Goal: Information Seeking & Learning: Learn about a topic

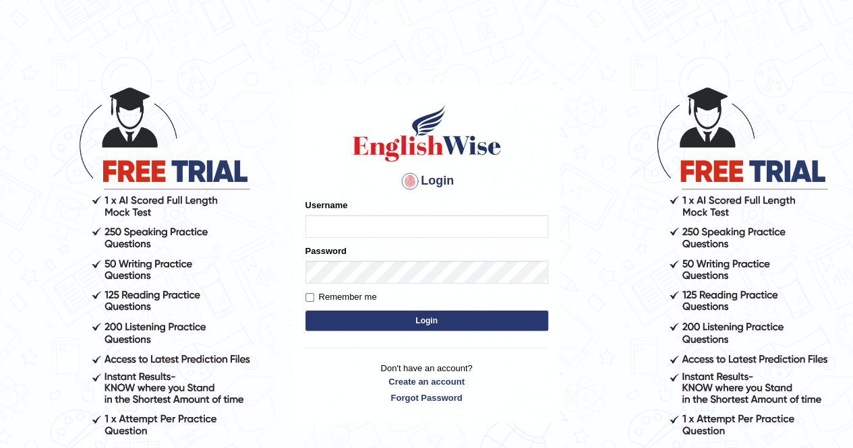
type input "sprajapati"
click at [432, 327] on button "Login" at bounding box center [426, 321] width 243 height 20
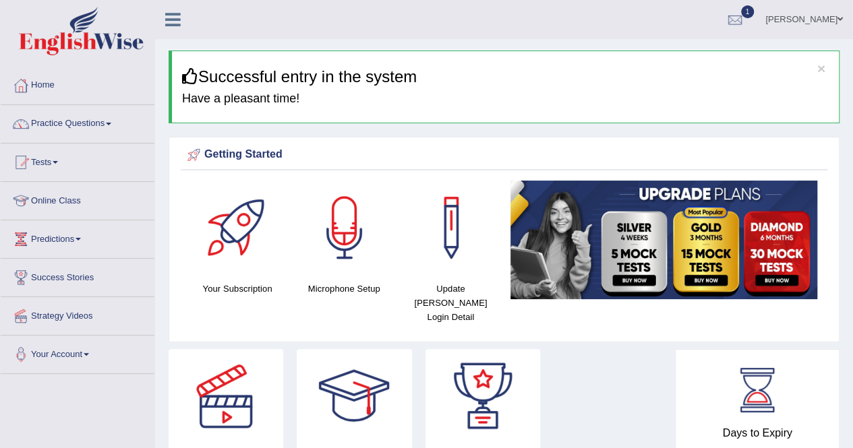
click at [62, 196] on link "Online Class" at bounding box center [78, 199] width 154 height 34
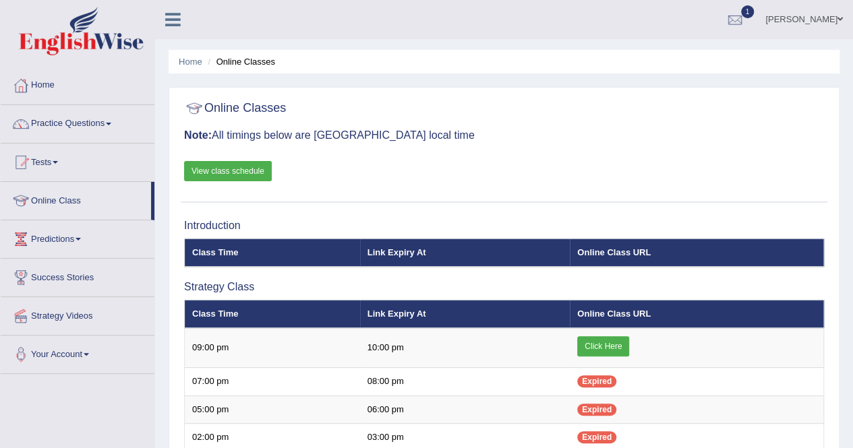
click at [47, 86] on link "Home" at bounding box center [78, 84] width 154 height 34
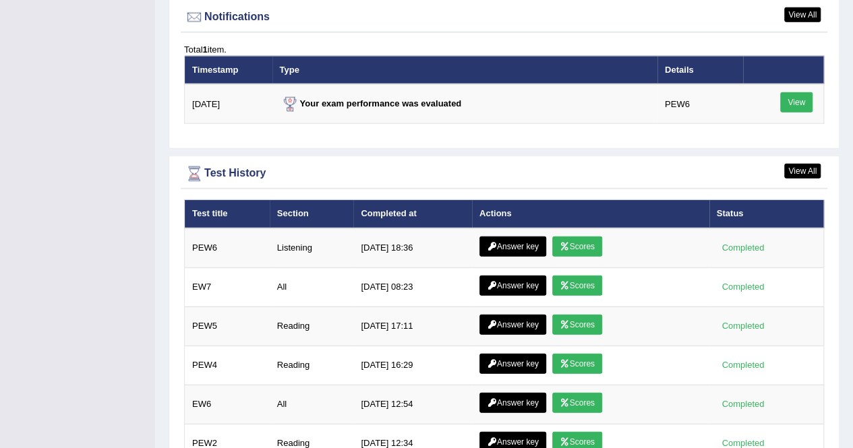
scroll to position [1791, 0]
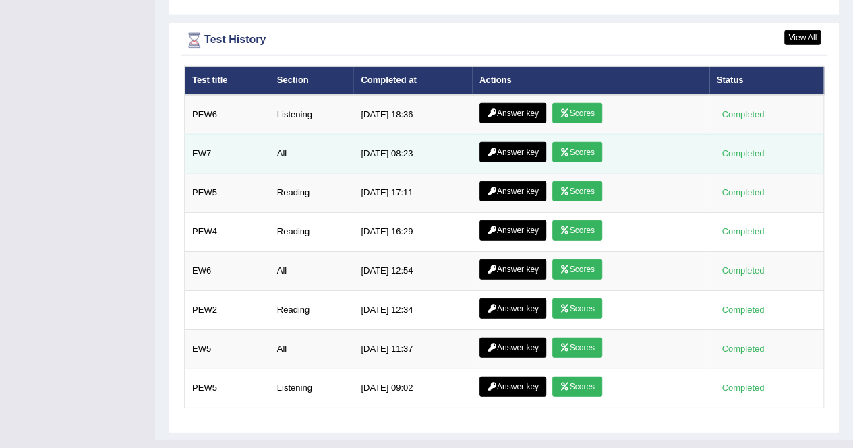
click at [577, 142] on link "Scores" at bounding box center [577, 152] width 50 height 20
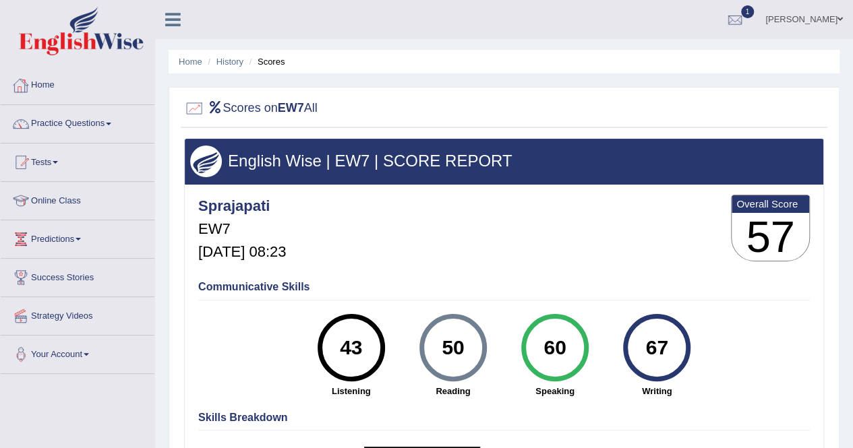
click at [41, 80] on link "Home" at bounding box center [78, 84] width 154 height 34
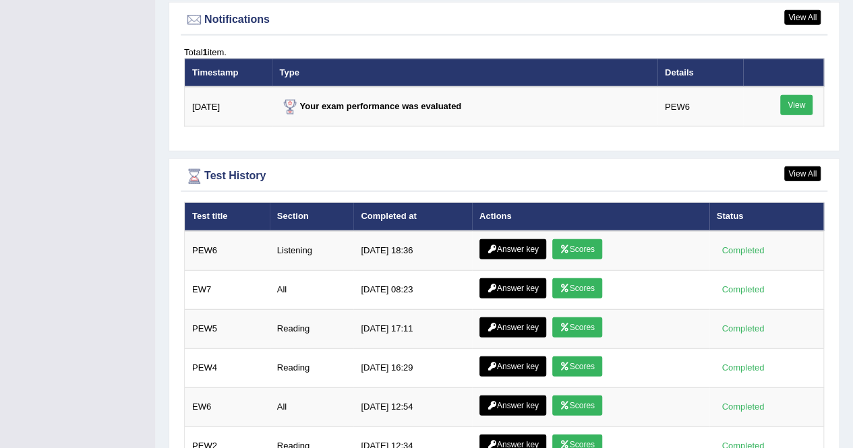
scroll to position [1658, 0]
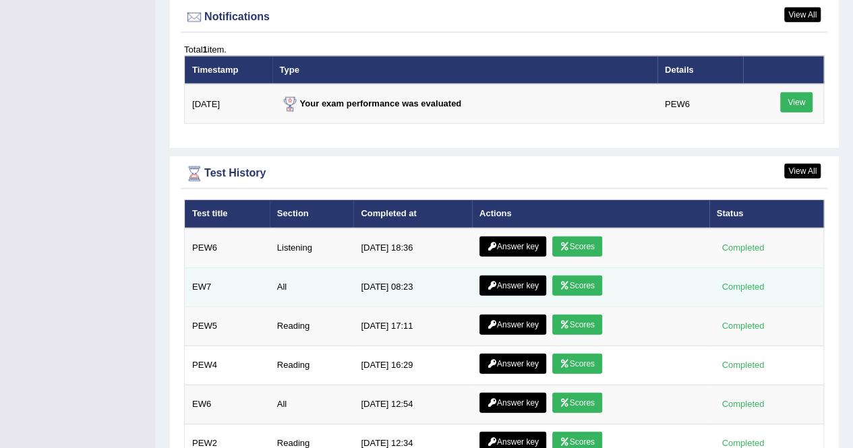
click at [518, 276] on link "Answer key" at bounding box center [512, 286] width 67 height 20
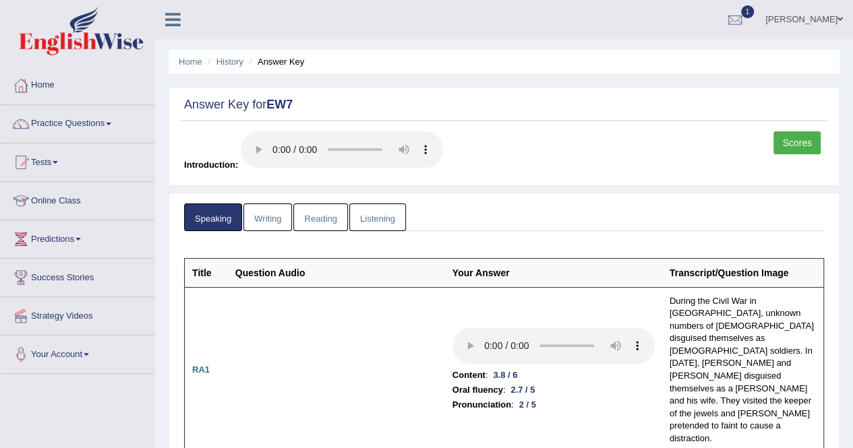
drag, startPoint x: 858, startPoint y: 42, endPoint x: 42, endPoint y: 88, distance: 816.6
click at [42, 88] on html "Toggle navigation Home Practice Questions Speaking Practice Read Aloud Repeat S…" at bounding box center [426, 224] width 853 height 448
click at [42, 88] on link "Home" at bounding box center [78, 84] width 154 height 34
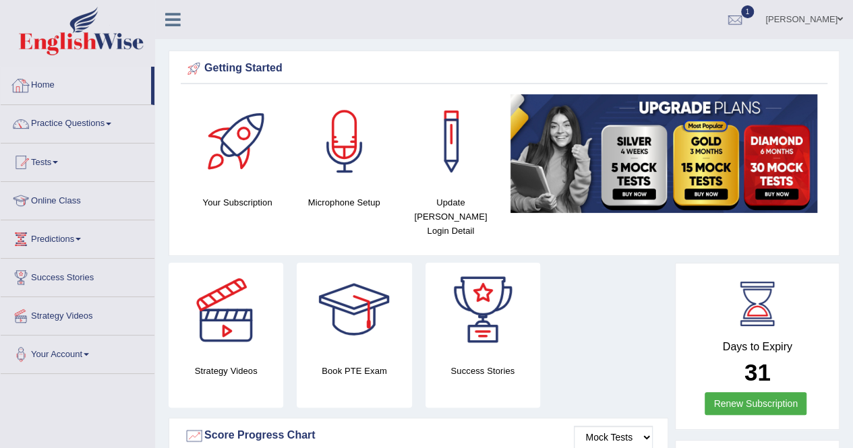
click at [49, 87] on link "Home" at bounding box center [76, 84] width 150 height 34
click at [56, 203] on link "Online Class" at bounding box center [78, 199] width 154 height 34
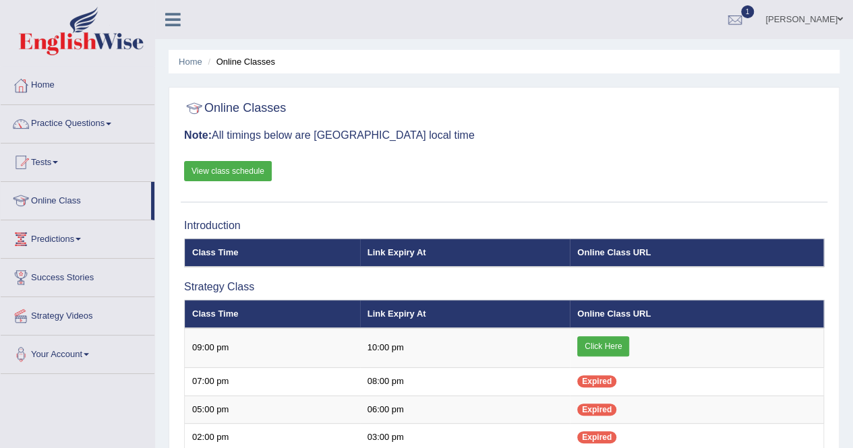
click at [67, 217] on li "Online Class" at bounding box center [78, 201] width 154 height 38
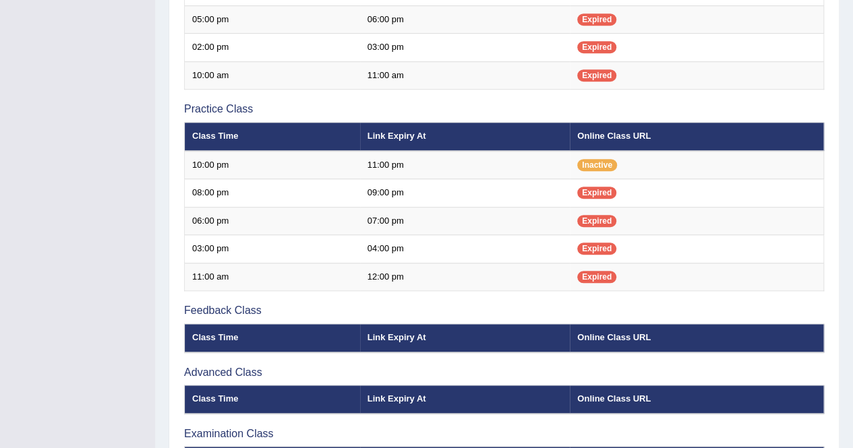
scroll to position [392, 0]
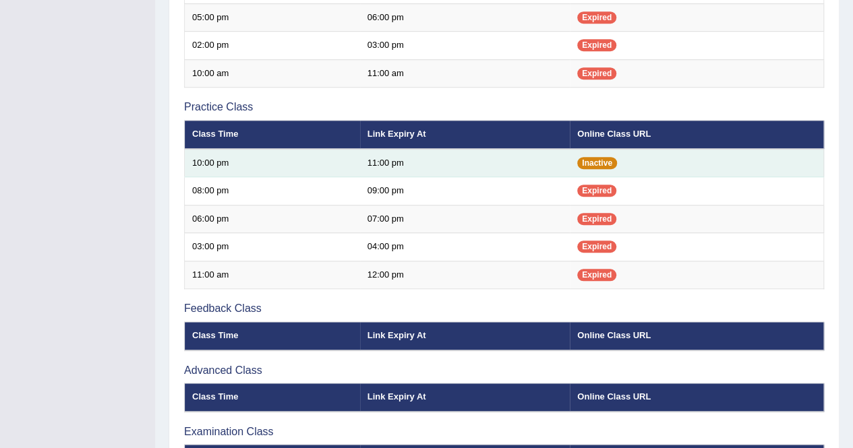
click at [599, 161] on span "Inactive" at bounding box center [597, 163] width 40 height 12
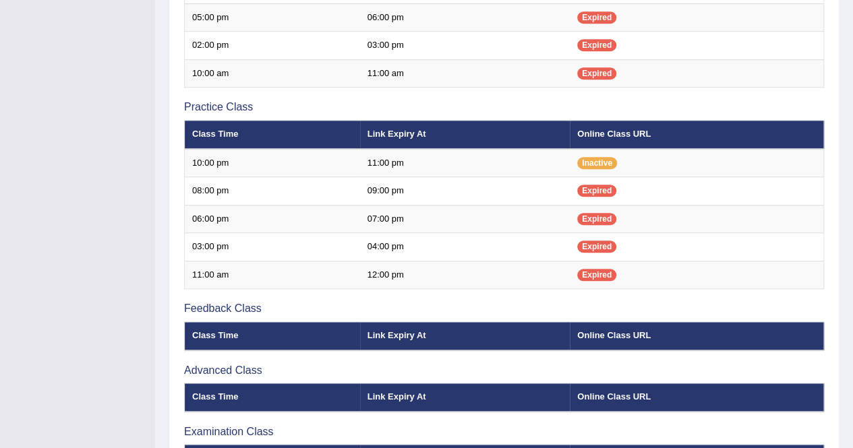
click at [84, 185] on div "Toggle navigation Home Practice Questions Speaking Practice Read Aloud Repeat S…" at bounding box center [426, 72] width 853 height 929
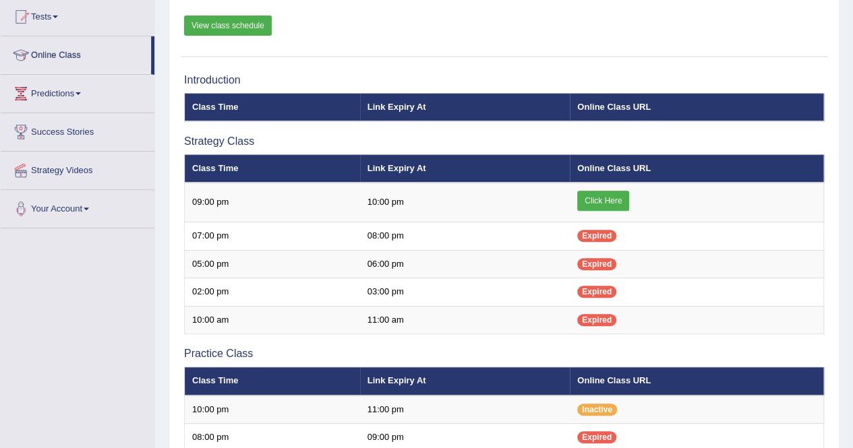
scroll to position [129, 0]
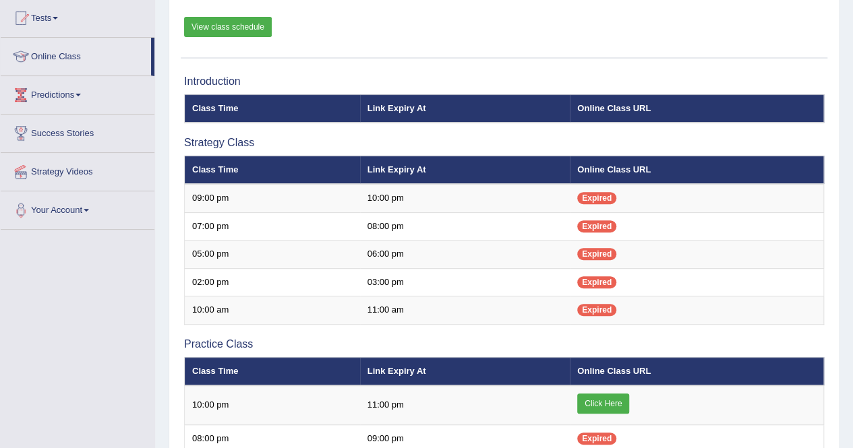
scroll to position [213, 0]
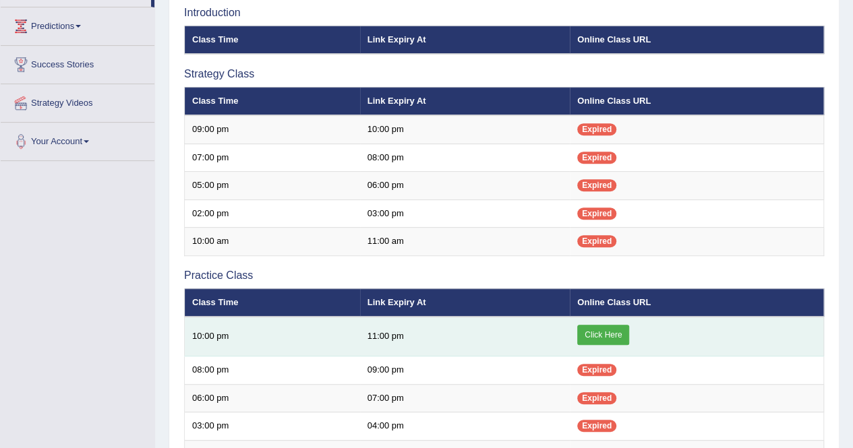
click at [610, 335] on link "Click Here" at bounding box center [603, 335] width 52 height 20
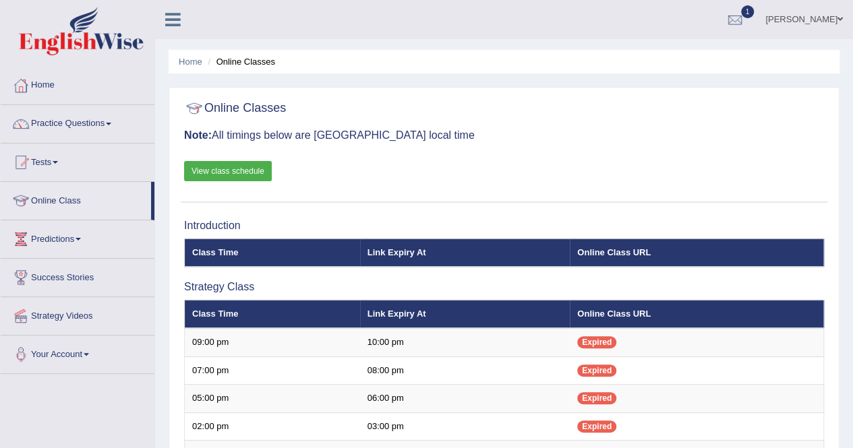
scroll to position [213, 0]
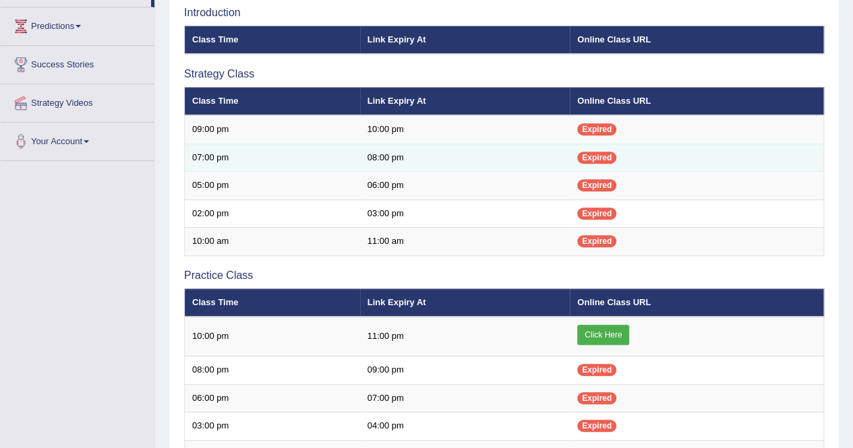
click at [523, 144] on td "08:00 pm" at bounding box center [465, 158] width 210 height 28
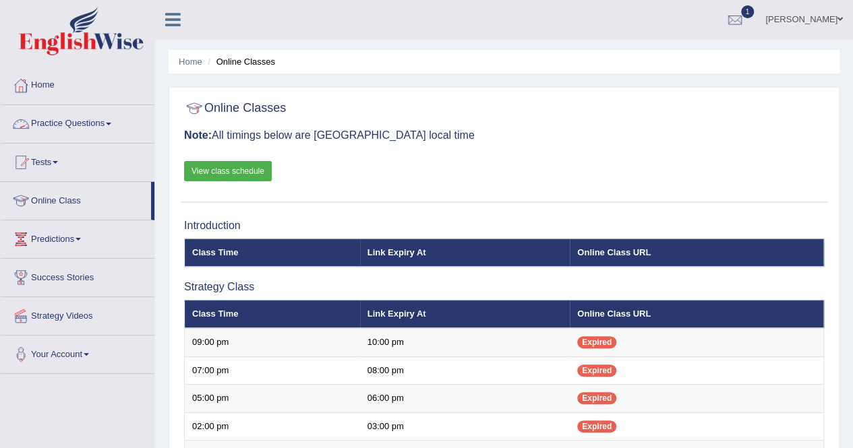
click at [56, 126] on link "Practice Questions" at bounding box center [78, 122] width 154 height 34
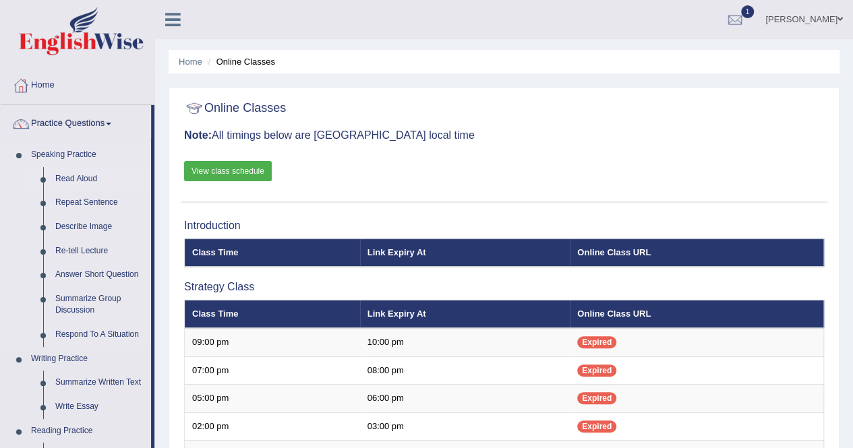
click at [80, 183] on link "Read Aloud" at bounding box center [100, 179] width 102 height 24
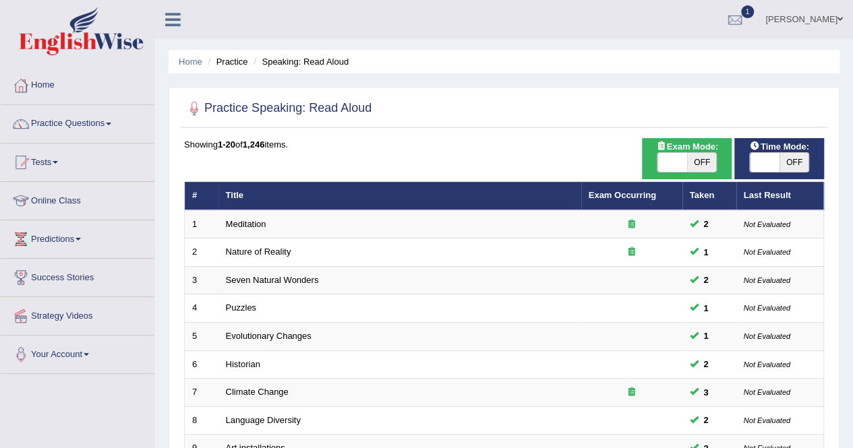
click at [695, 164] on span "OFF" at bounding box center [702, 162] width 30 height 19
checkbox input "true"
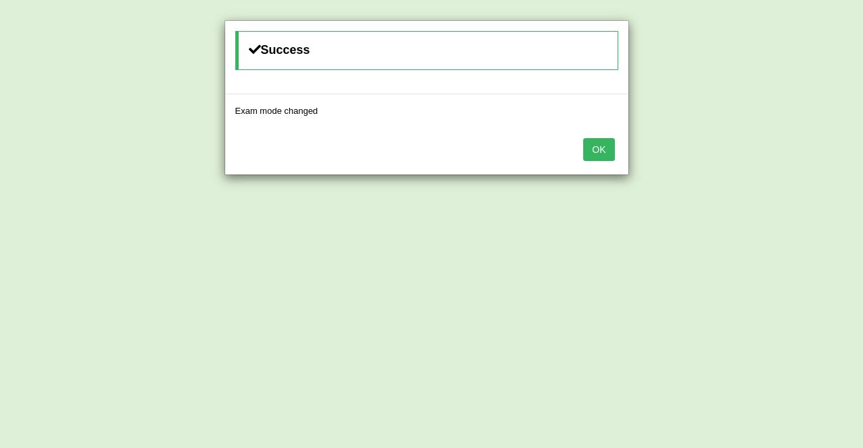
click at [603, 150] on button "OK" at bounding box center [598, 149] width 31 height 23
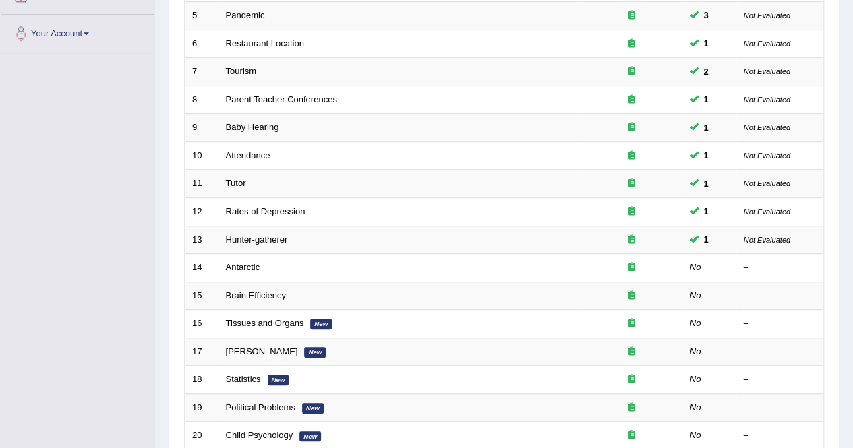
scroll to position [320, 0]
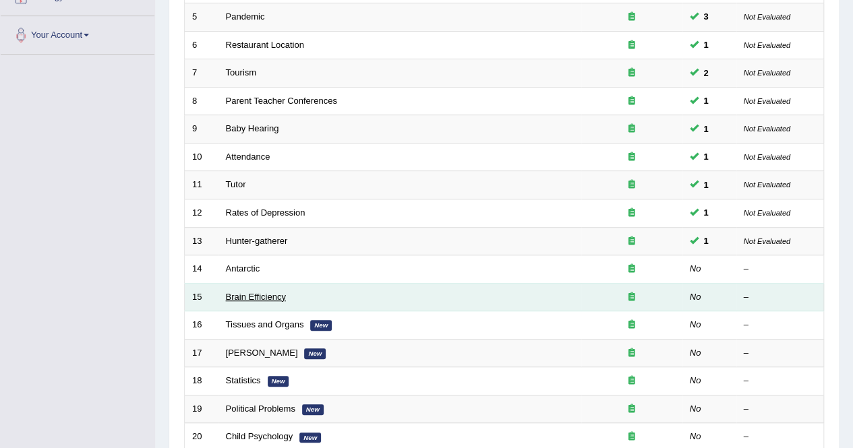
click at [256, 293] on link "Brain Efficiency" at bounding box center [256, 297] width 60 height 10
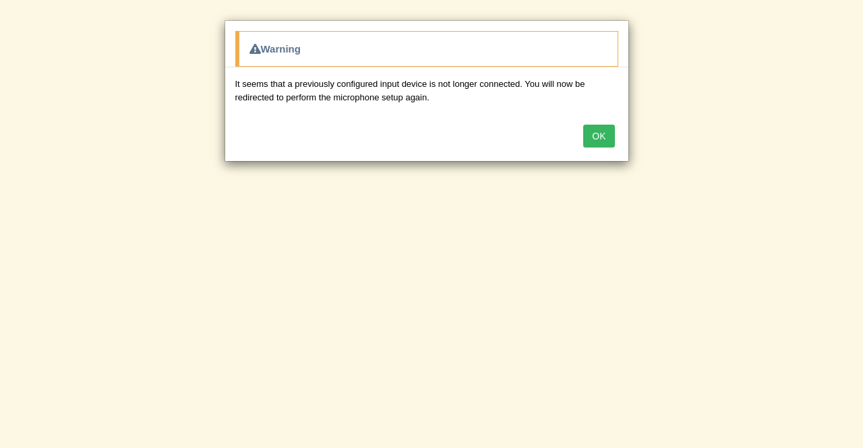
click at [602, 134] on button "OK" at bounding box center [598, 136] width 31 height 23
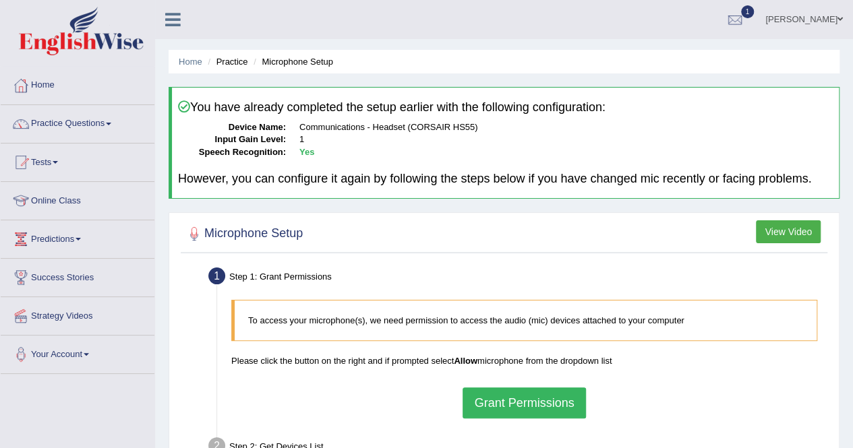
click at [531, 403] on button "Grant Permissions" at bounding box center [524, 403] width 123 height 31
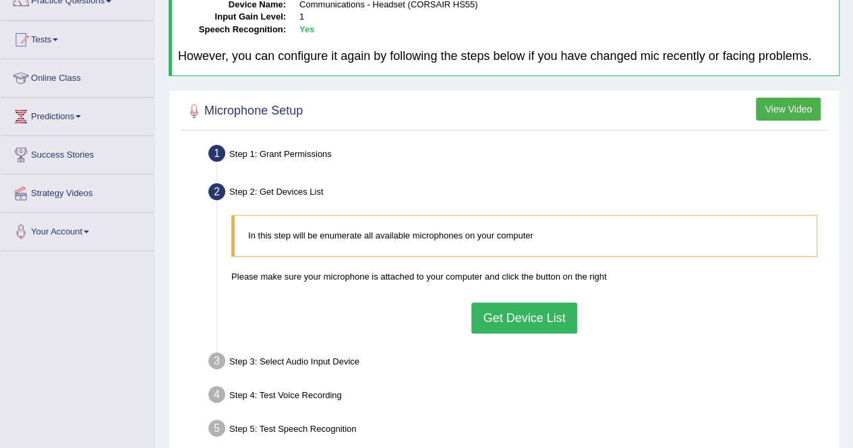
scroll to position [136, 0]
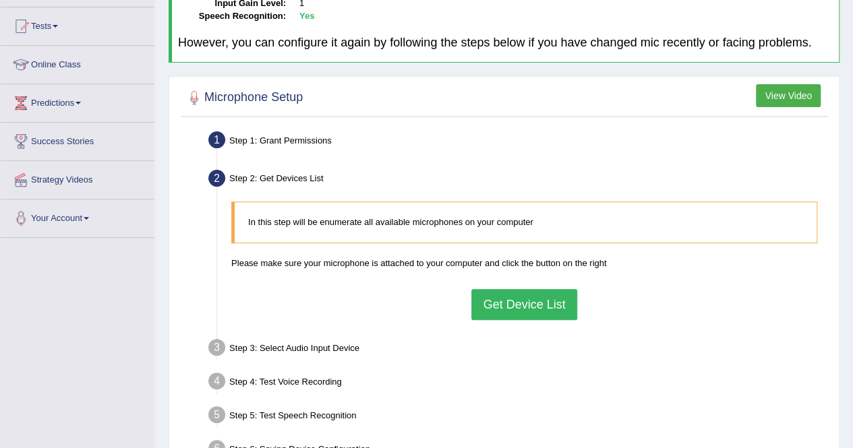
click at [533, 295] on button "Get Device List" at bounding box center [523, 304] width 105 height 31
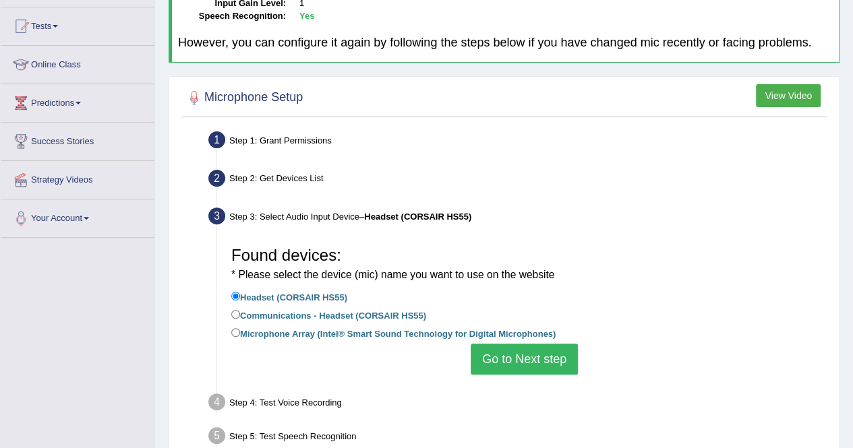
click at [517, 363] on button "Go to Next step" at bounding box center [524, 359] width 107 height 31
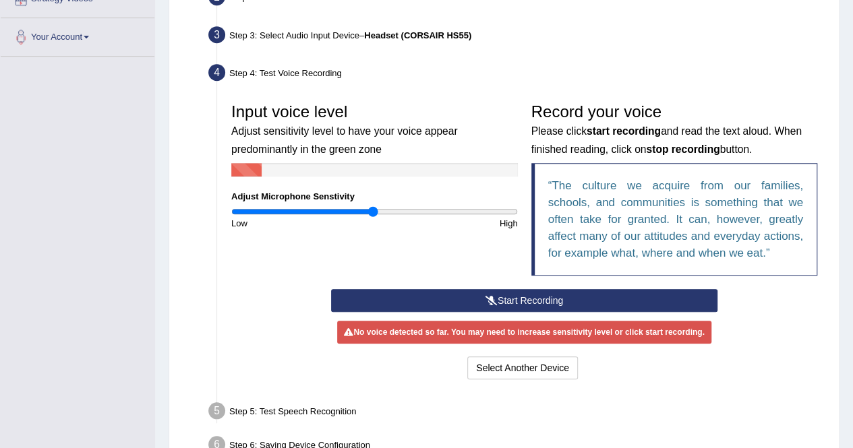
scroll to position [183, 0]
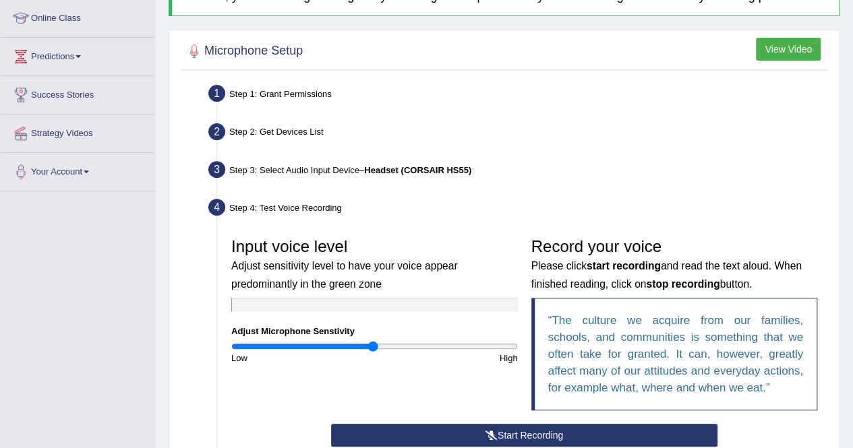
click at [511, 432] on button "Start Recording" at bounding box center [524, 435] width 386 height 23
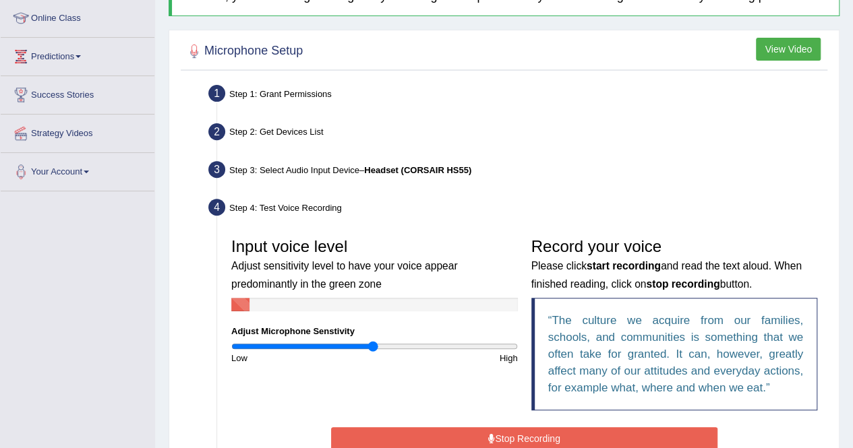
click at [511, 432] on button "Stop Recording" at bounding box center [524, 439] width 386 height 23
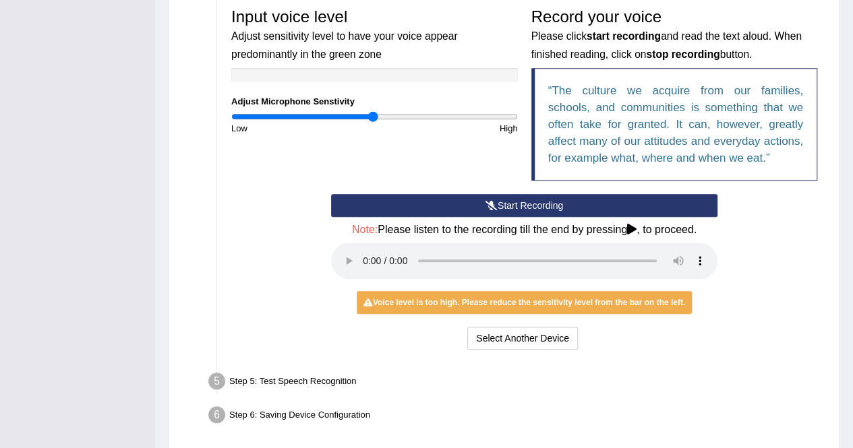
scroll to position [417, 0]
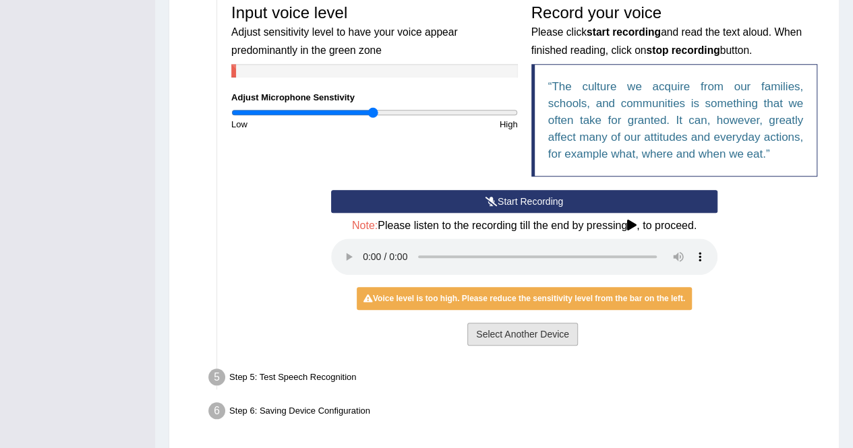
click at [508, 336] on button "Select Another Device" at bounding box center [522, 334] width 111 height 23
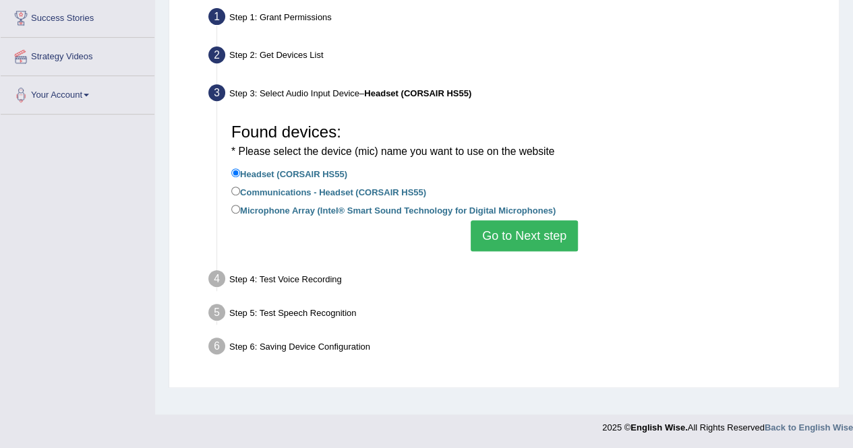
scroll to position [259, 0]
click at [531, 237] on button "Go to Next step" at bounding box center [524, 236] width 107 height 31
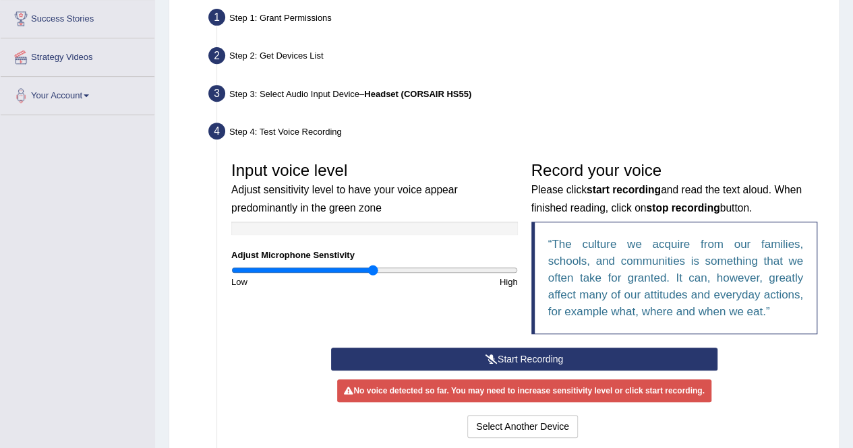
click at [525, 355] on button "Start Recording" at bounding box center [524, 359] width 386 height 23
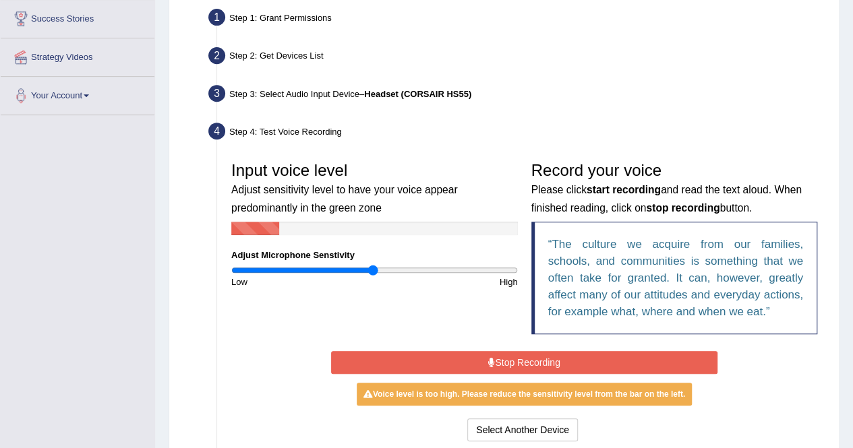
click at [525, 355] on button "Stop Recording" at bounding box center [524, 362] width 386 height 23
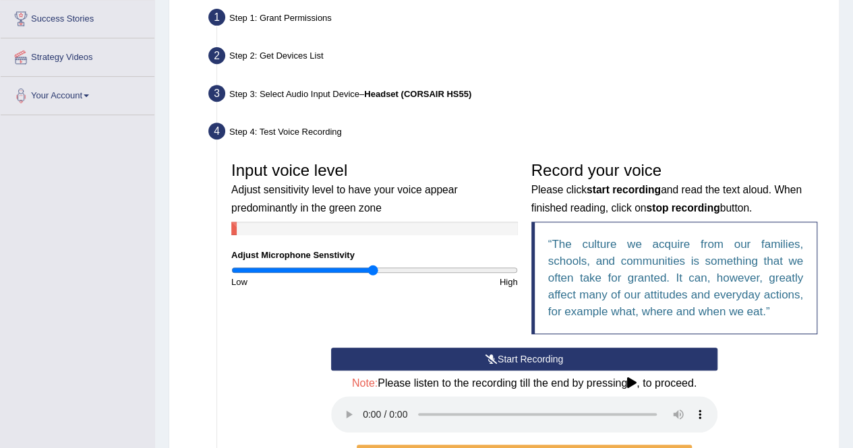
click at [527, 355] on button "Start Recording" at bounding box center [524, 359] width 386 height 23
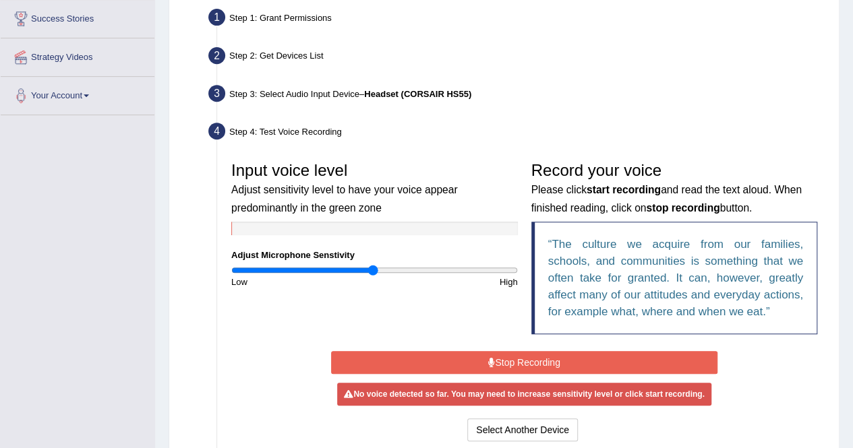
click at [538, 363] on button "Stop Recording" at bounding box center [524, 362] width 386 height 23
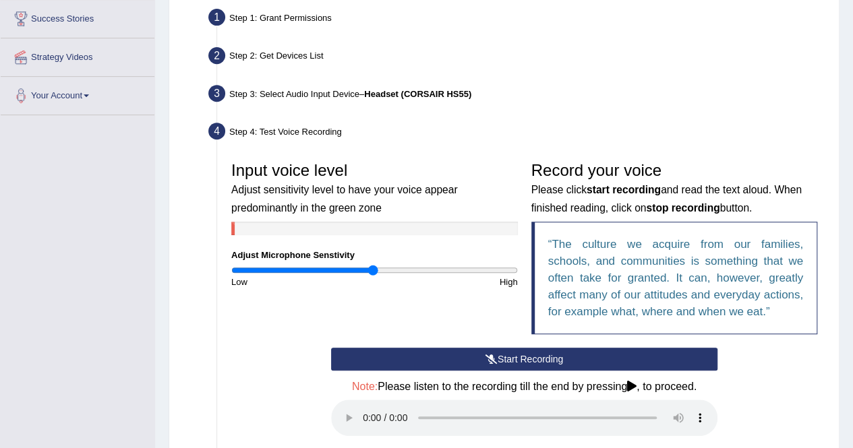
click at [538, 363] on button "Start Recording" at bounding box center [524, 359] width 386 height 23
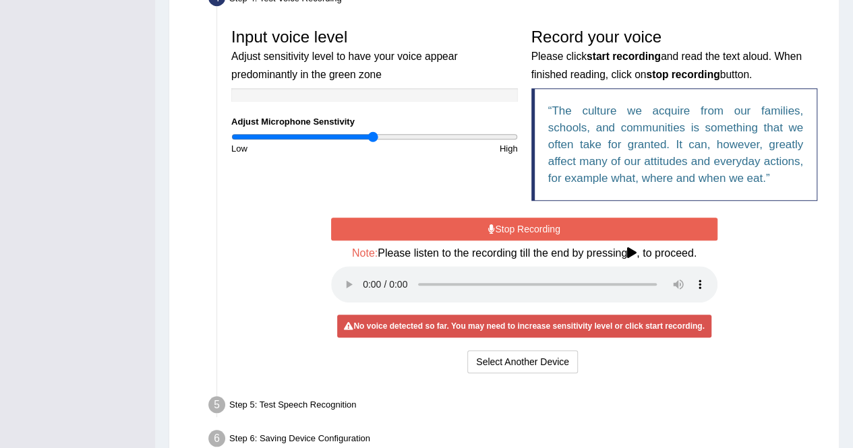
scroll to position [465, 0]
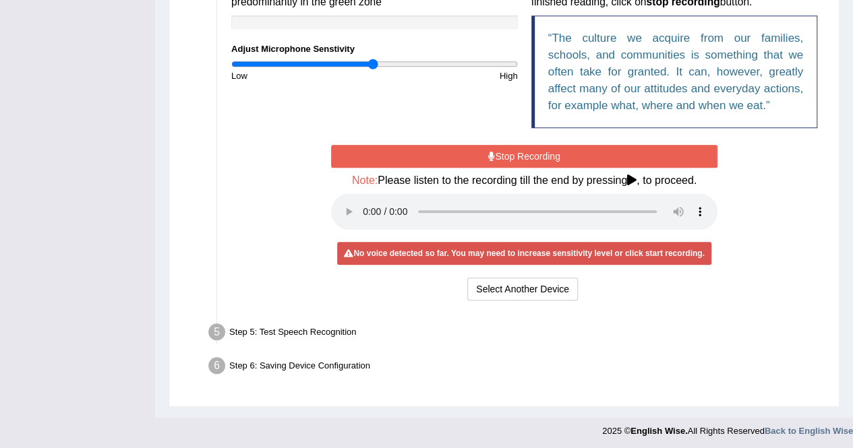
click at [471, 361] on div "Step 6: Saving Device Configuration" at bounding box center [517, 368] width 631 height 30
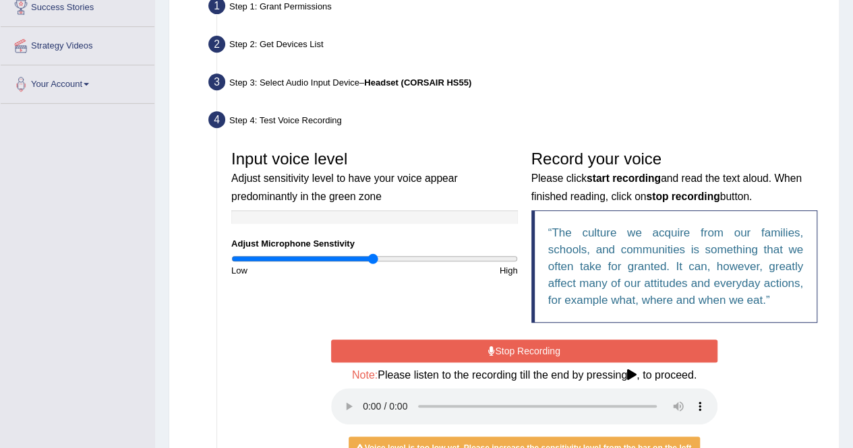
scroll to position [271, 0]
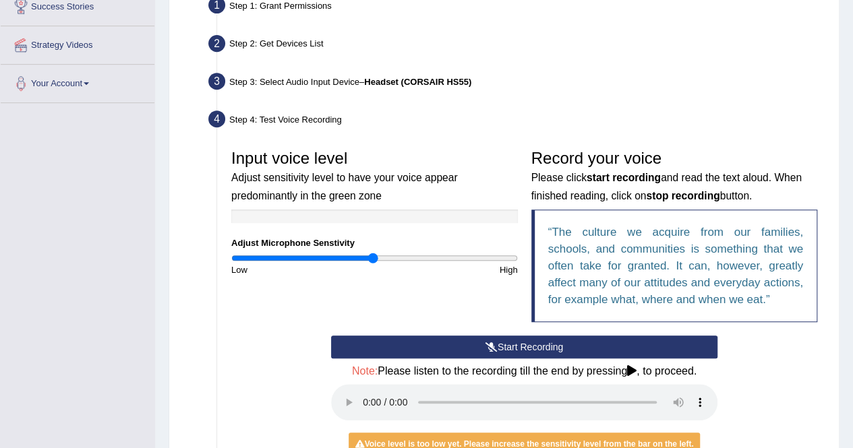
click at [531, 347] on button "Start Recording" at bounding box center [524, 347] width 386 height 23
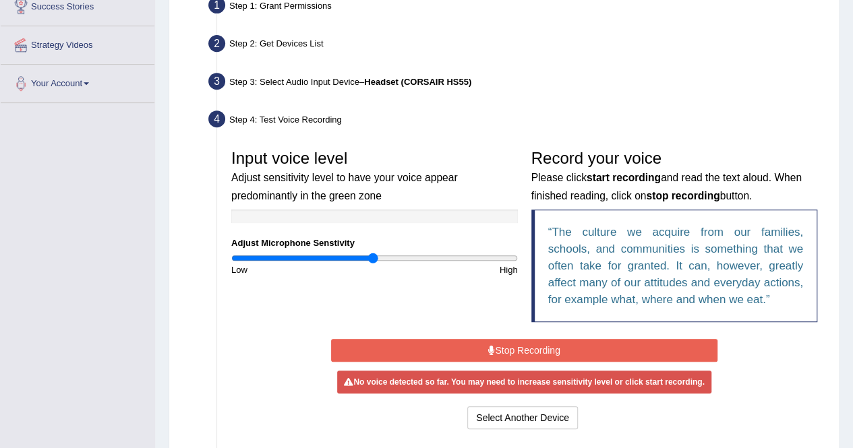
click at [531, 347] on button "Stop Recording" at bounding box center [524, 350] width 386 height 23
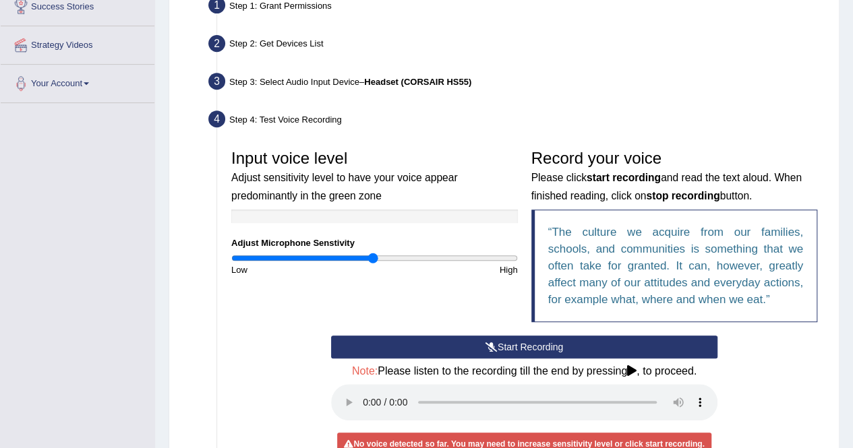
click at [530, 346] on button "Start Recording" at bounding box center [524, 347] width 386 height 23
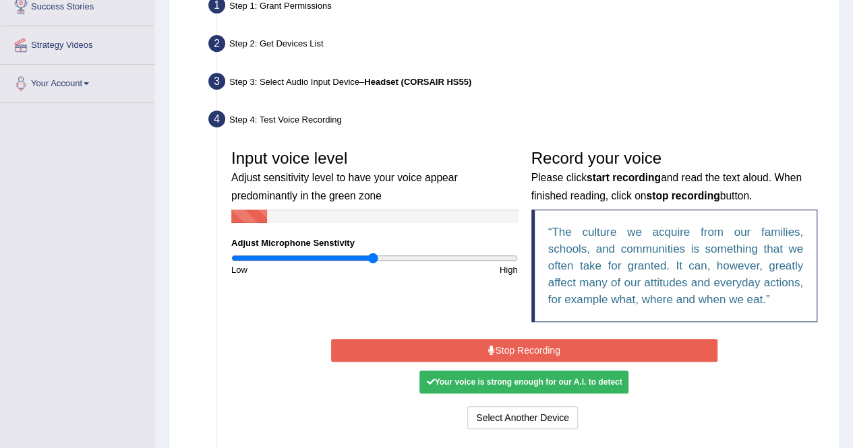
click at [530, 346] on button "Stop Recording" at bounding box center [524, 350] width 386 height 23
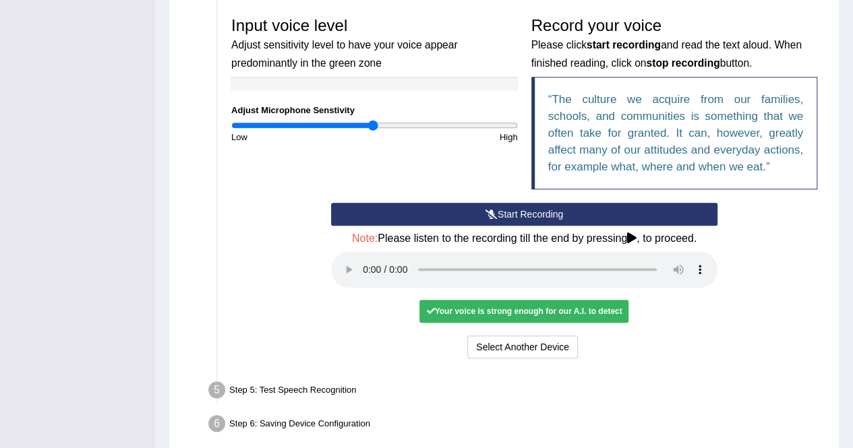
scroll to position [462, 0]
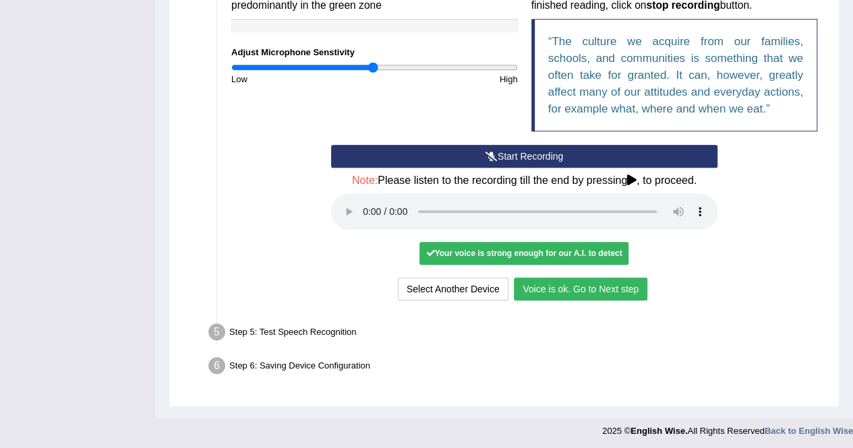
click at [593, 289] on button "Voice is ok. Go to Next step" at bounding box center [581, 289] width 134 height 23
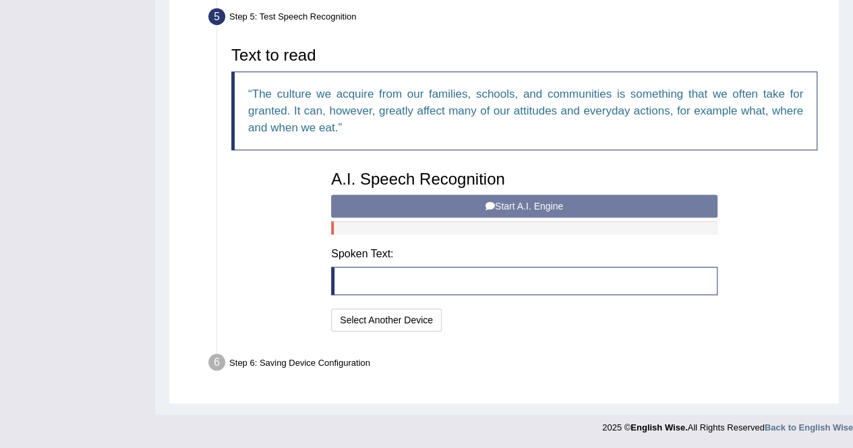
scroll to position [409, 0]
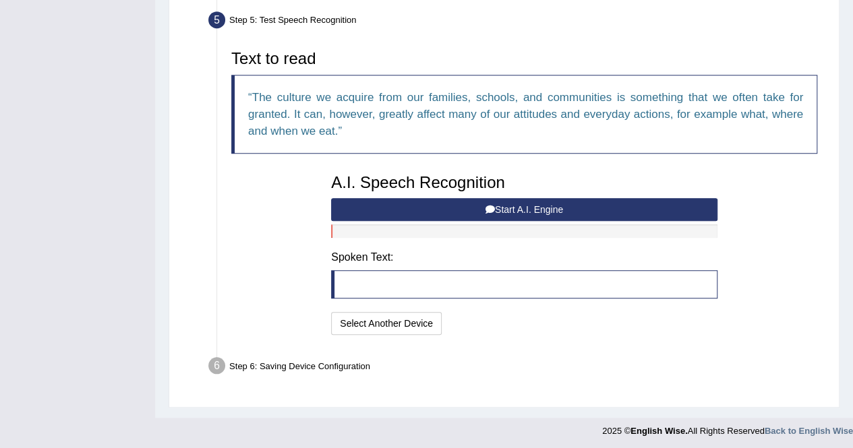
click at [519, 206] on button "Start A.I. Engine" at bounding box center [524, 209] width 386 height 23
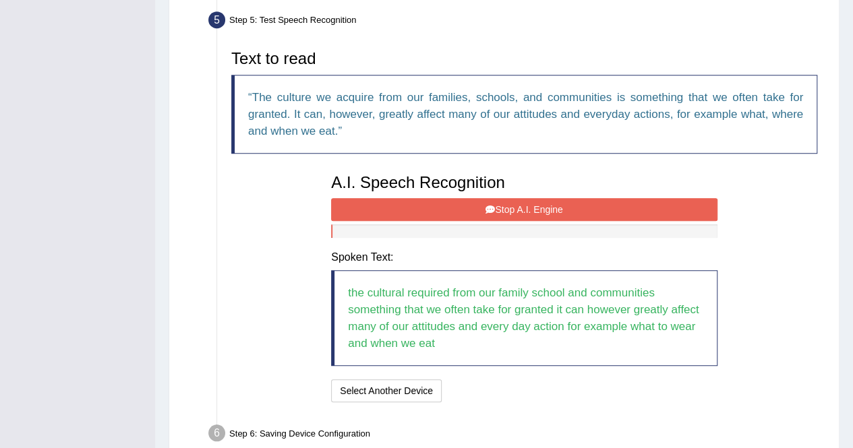
click at [507, 200] on button "Stop A.I. Engine" at bounding box center [524, 209] width 386 height 23
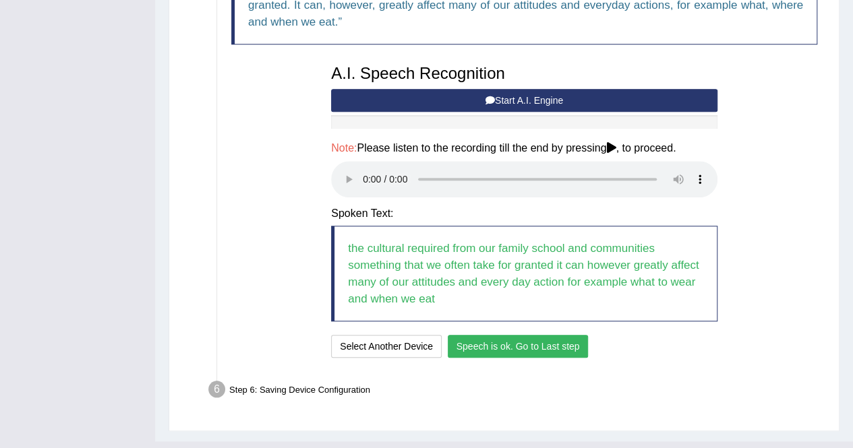
scroll to position [542, 0]
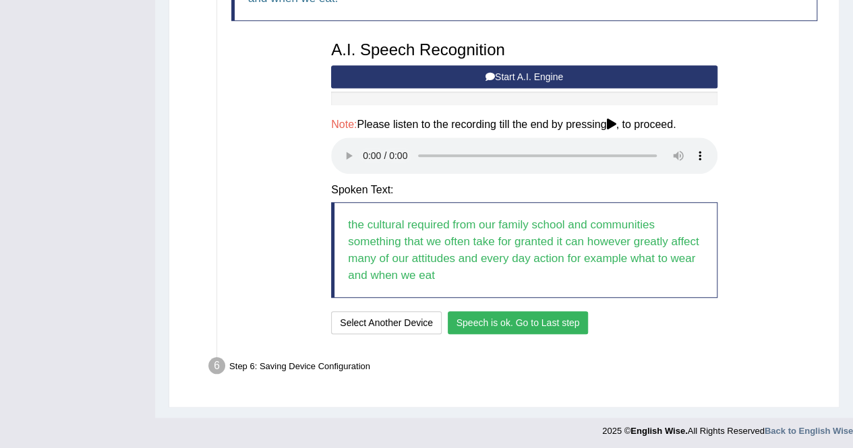
click at [535, 317] on button "Speech is ok. Go to Last step" at bounding box center [518, 323] width 141 height 23
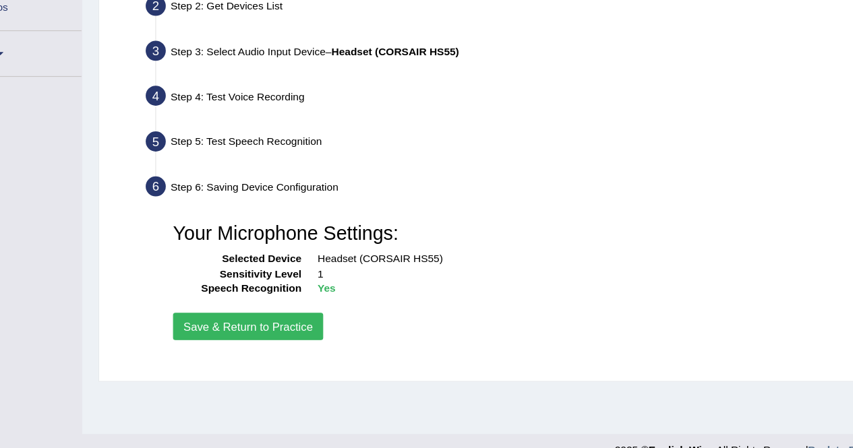
scroll to position [259, 0]
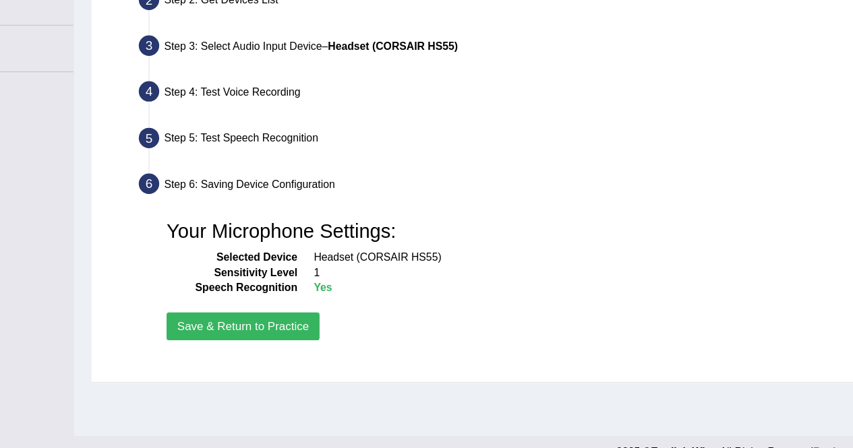
click at [284, 322] on button "Save & Return to Practice" at bounding box center [294, 325] width 126 height 23
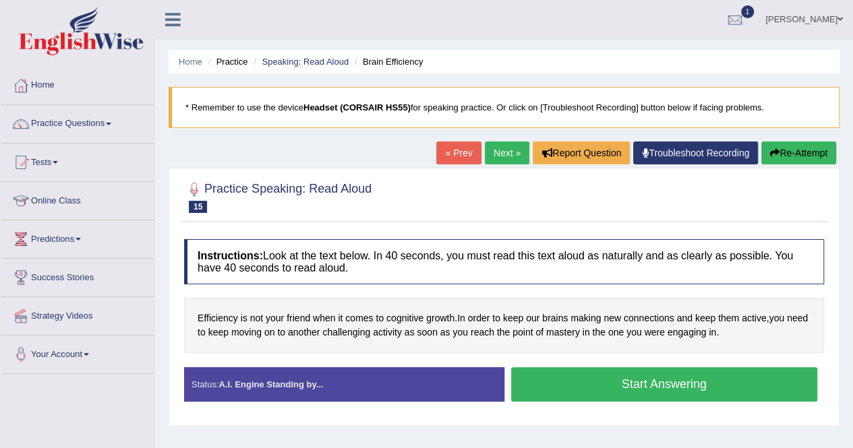
click at [69, 203] on link "Online Class" at bounding box center [78, 199] width 154 height 34
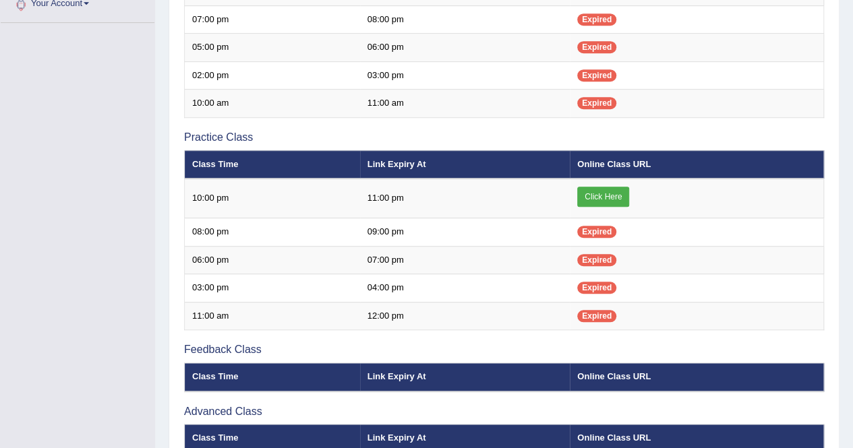
scroll to position [354, 0]
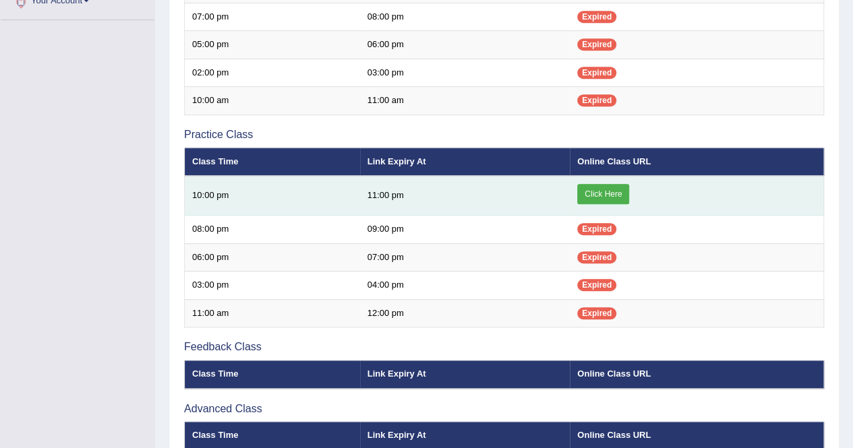
click at [604, 191] on link "Click Here" at bounding box center [603, 194] width 52 height 20
